Goal: Information Seeking & Learning: Find specific fact

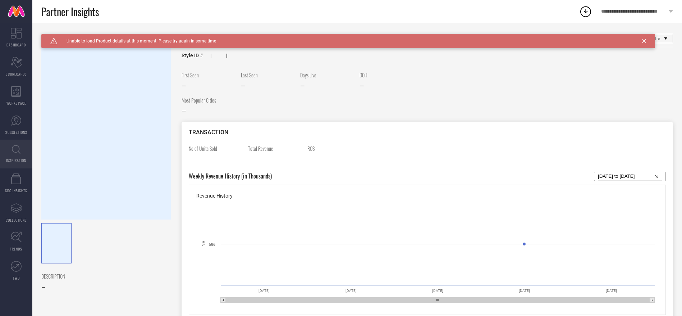
click at [22, 160] on span "INSPIRATION" at bounding box center [16, 159] width 20 height 5
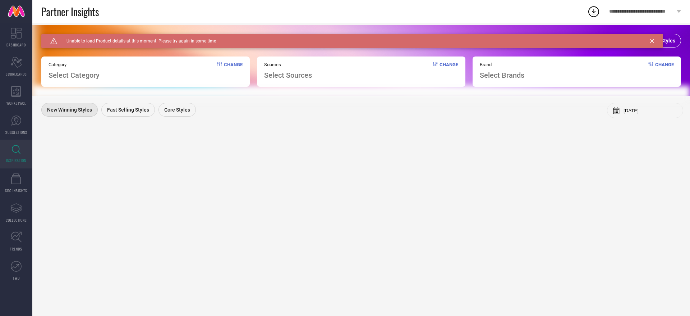
click at [668, 36] on div "View All Styles" at bounding box center [654, 41] width 54 height 14
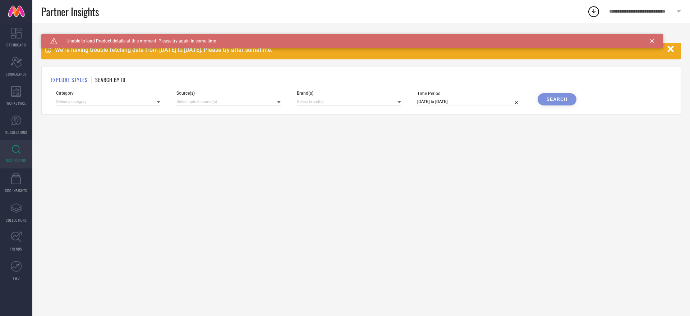
click at [650, 41] on icon at bounding box center [652, 41] width 4 height 4
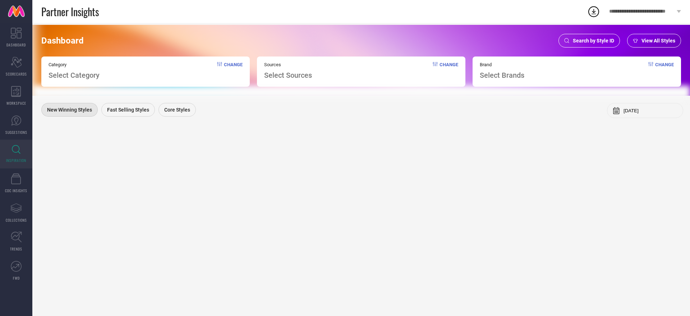
click at [573, 47] on div "Search by Style ID" at bounding box center [588, 41] width 61 height 14
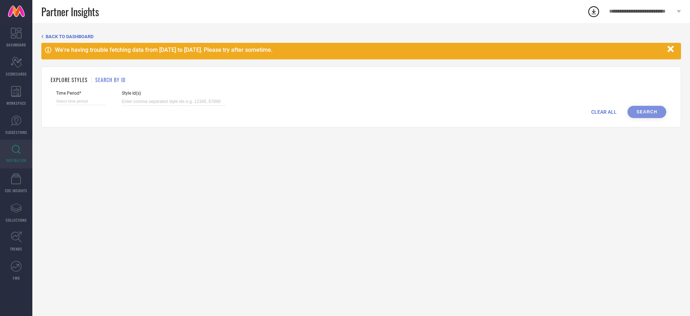
click at [160, 96] on div "Style Id(s)" at bounding box center [174, 98] width 104 height 15
click at [160, 97] on div "Style Id(s)" at bounding box center [174, 98] width 104 height 15
click at [160, 100] on input at bounding box center [174, 101] width 104 height 8
paste input "27082278 18407312 20801082 31803351 14992854 25316388 31888676 11957284 3193796…"
type input "27082278 18407312 20801082 31803351 14992854 25316388 31888676 11957284 3193796…"
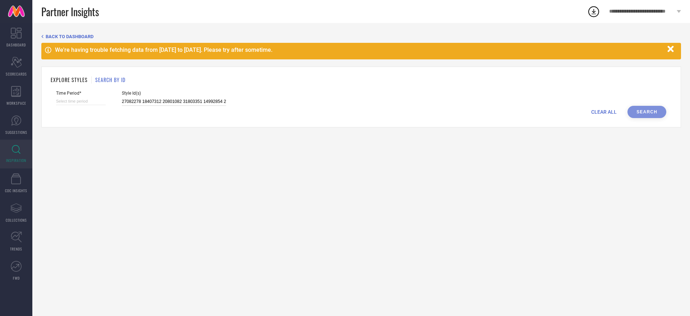
scroll to position [0, 1054]
select select "8"
select select "2025"
select select "9"
select select "2025"
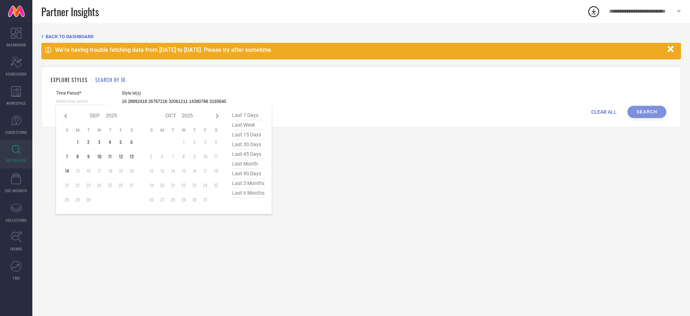
click at [90, 99] on input at bounding box center [81, 101] width 50 height 8
type input "27082278 18407312 20801082 31803351 14992854 25316388 31888676 11957284 3193796…"
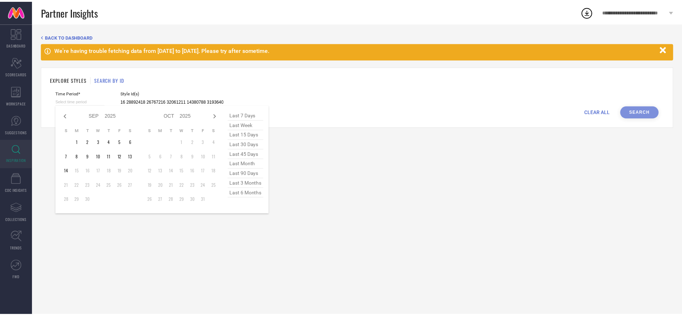
scroll to position [0, 0]
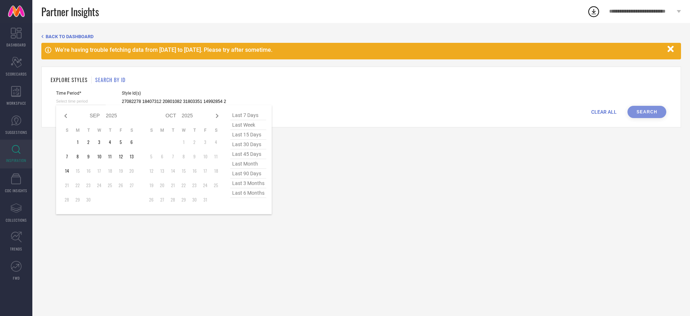
click at [256, 192] on span "last 6 months" at bounding box center [248, 193] width 36 height 10
type input "[DATE] to [DATE]"
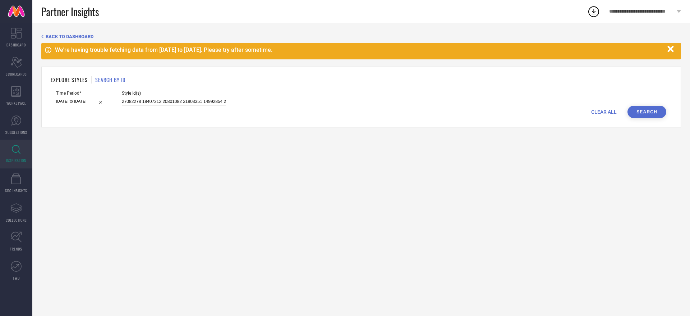
click at [638, 111] on button "Search" at bounding box center [646, 112] width 39 height 12
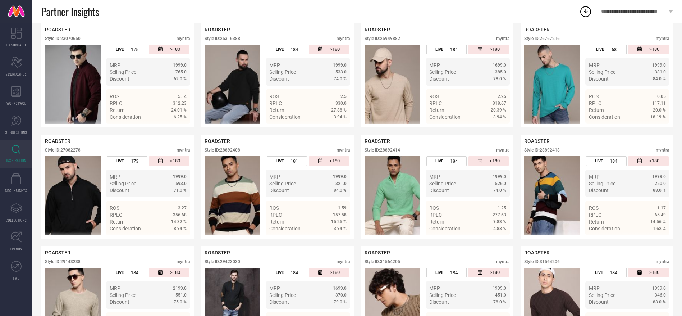
scroll to position [973, 0]
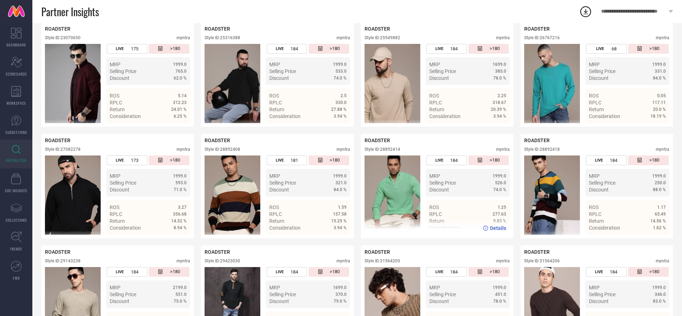
click at [391, 147] on div "Style ID: 28892414" at bounding box center [382, 149] width 36 height 5
copy div "28892414"
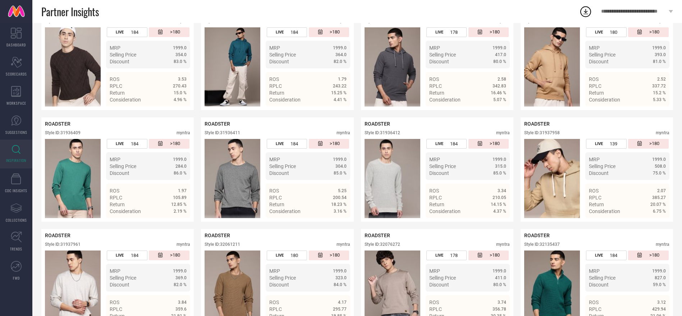
scroll to position [1572, 0]
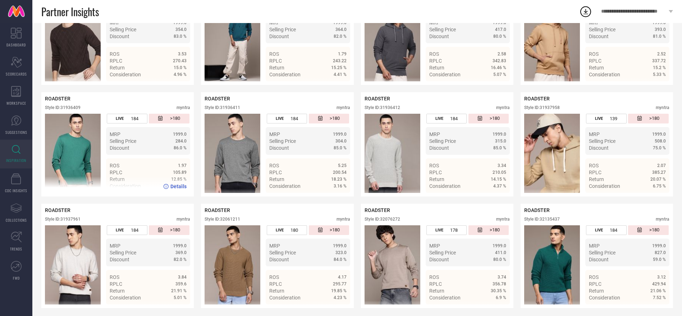
click at [74, 105] on div "Style ID: 31936409" at bounding box center [63, 107] width 36 height 5
copy div "31936409"
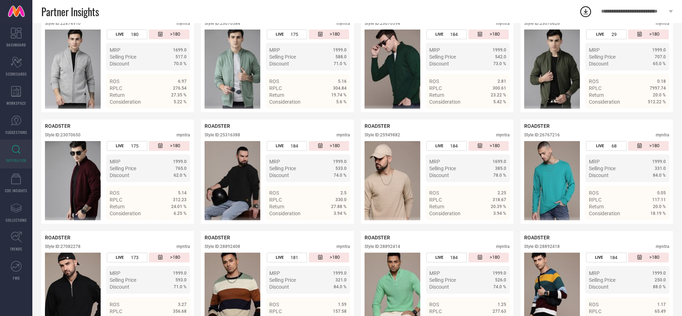
scroll to position [875, 0]
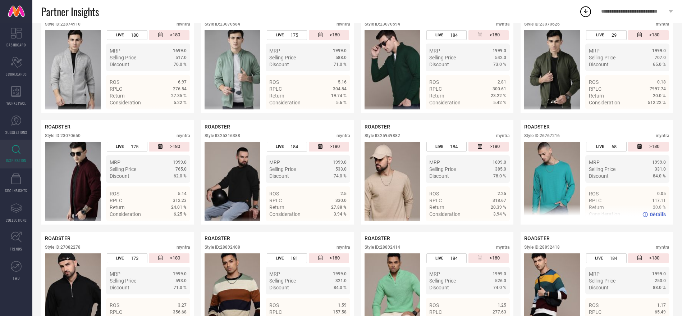
click at [553, 133] on div "Style ID: 26767216" at bounding box center [542, 135] width 36 height 5
copy div "26767216"
